Goal: Task Accomplishment & Management: Use online tool/utility

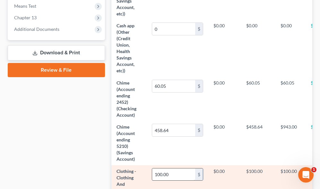
scroll to position [33, 0]
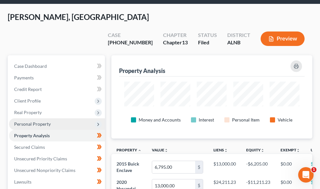
click at [42, 121] on span "Personal Property" at bounding box center [32, 123] width 37 height 5
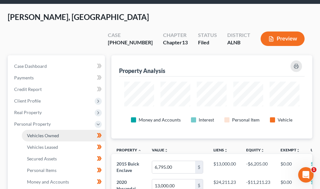
click at [47, 132] on span "Vehicles Owned" at bounding box center [43, 134] width 32 height 5
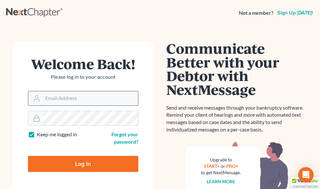
drag, startPoint x: 59, startPoint y: 92, endPoint x: 57, endPoint y: 95, distance: 3.4
click at [59, 93] on input "Email Address" at bounding box center [90, 98] width 95 height 14
type input "[EMAIL_ADDRESS][DOMAIN_NAME]"
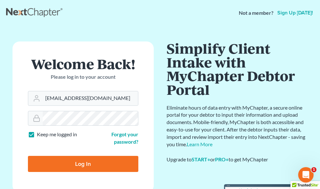
click at [123, 170] on input "Log In" at bounding box center [83, 164] width 110 height 16
type input "Thinking..."
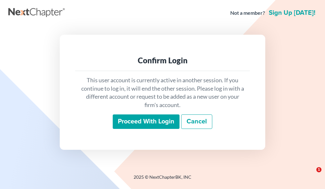
click at [128, 122] on input "Proceed with login" at bounding box center [146, 121] width 67 height 15
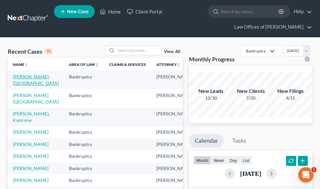
click at [25, 77] on link "[PERSON_NAME], [GEOGRAPHIC_DATA]" at bounding box center [36, 80] width 46 height 12
select select "3"
select select "1"
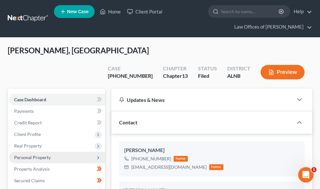
scroll to position [114, 0]
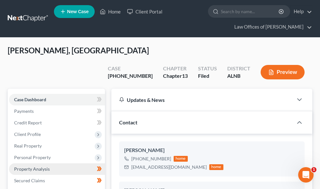
click at [39, 166] on span "Property Analysis" at bounding box center [32, 168] width 36 height 5
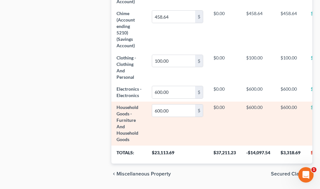
scroll to position [418, 0]
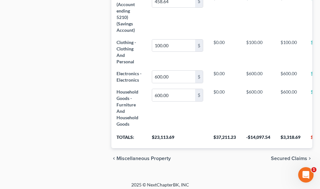
click at [292, 130] on th "$3,318.69" at bounding box center [290, 139] width 30 height 18
copy th "3,318.69"
